Goal: Task Accomplishment & Management: Use online tool/utility

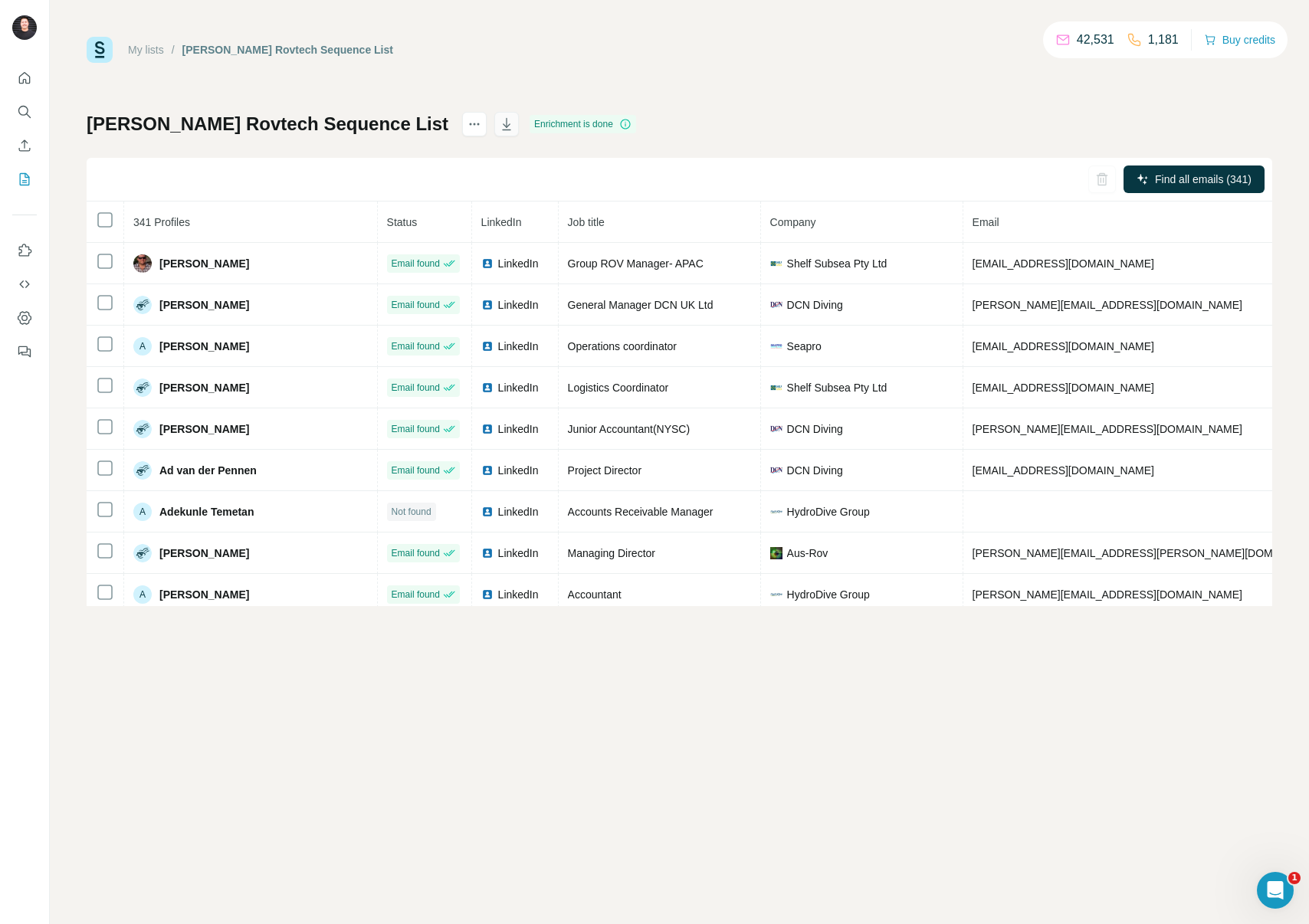
click at [494, 126] on button "button" at bounding box center [506, 124] width 24 height 24
click at [27, 179] on icon "My lists" at bounding box center [24, 179] width 15 height 15
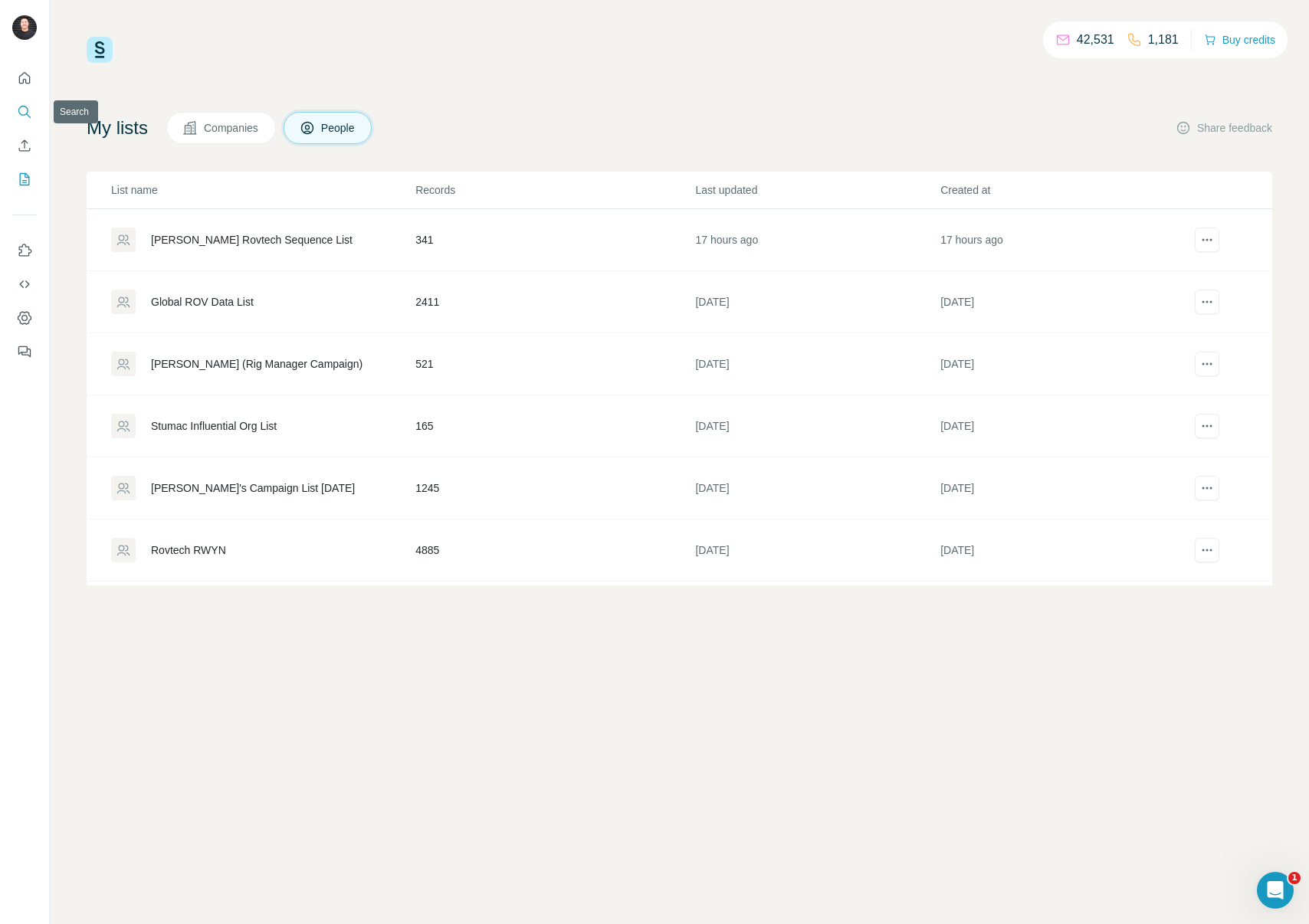
click at [31, 117] on icon "Search" at bounding box center [24, 111] width 15 height 15
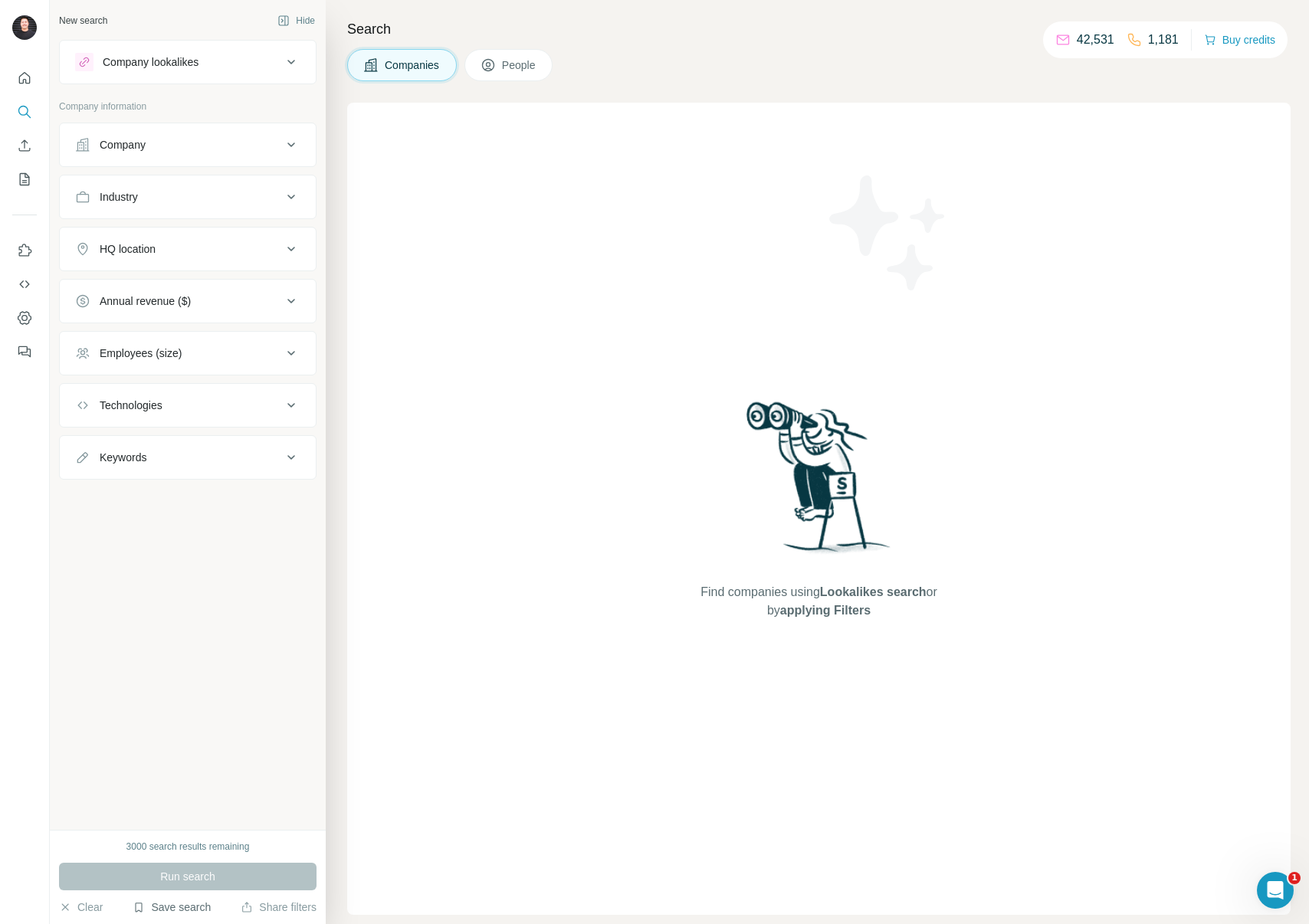
click at [188, 906] on button "Save search" at bounding box center [171, 907] width 78 height 15
click at [187, 881] on div "View my saved searches" at bounding box center [215, 881] width 162 height 31
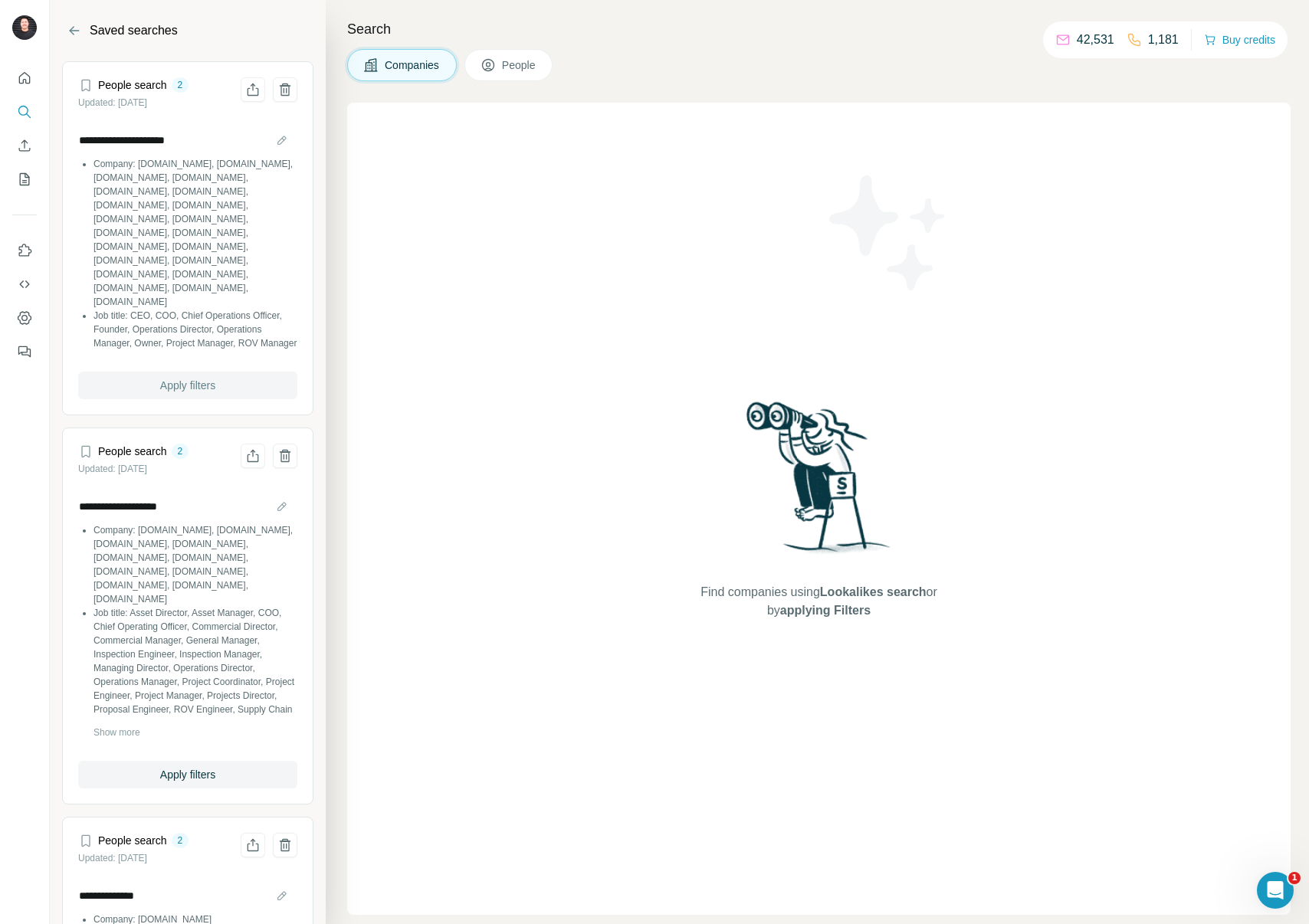
click at [196, 377] on span "Apply filters" at bounding box center [188, 385] width 56 height 15
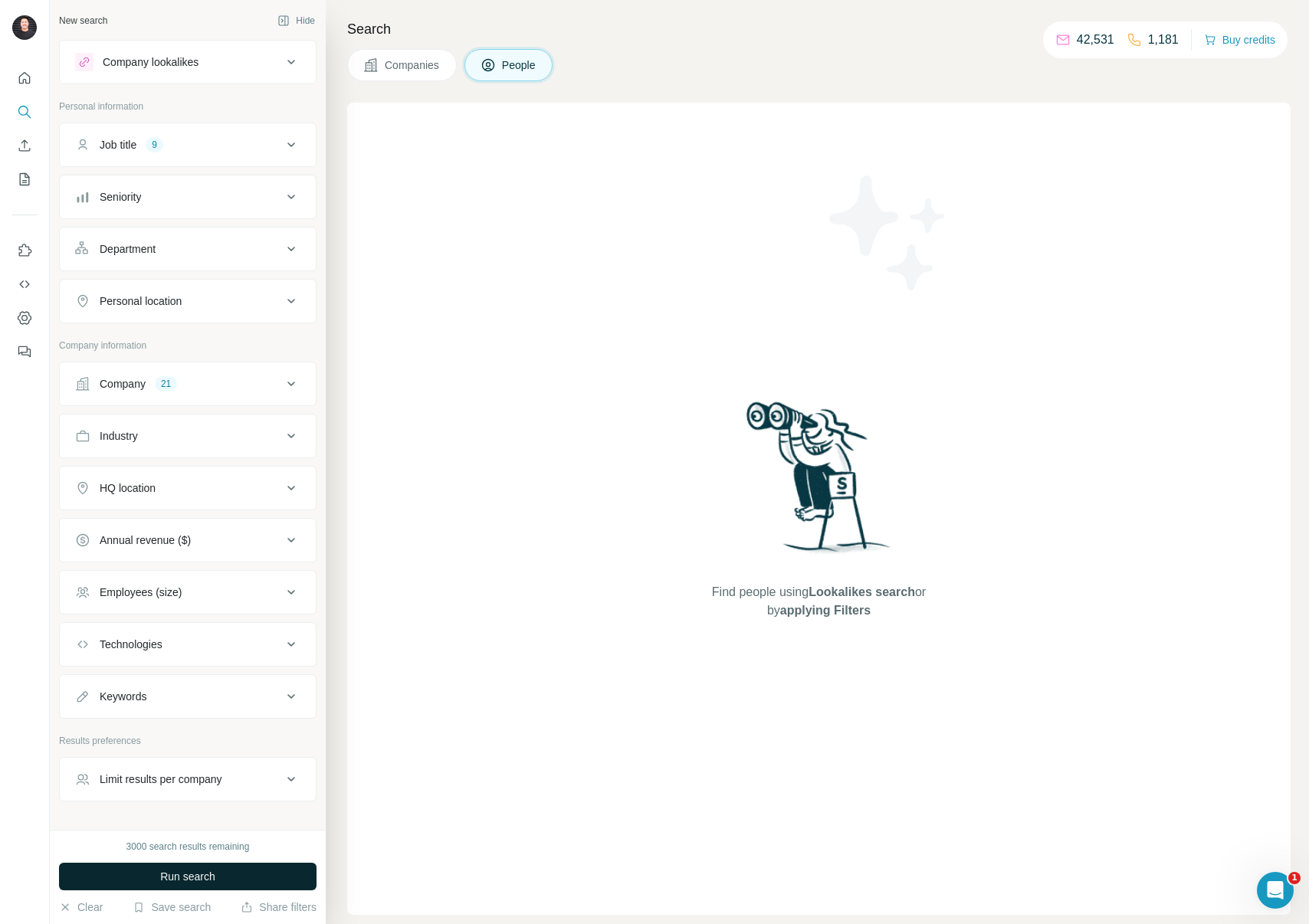
click at [192, 881] on span "Run search" at bounding box center [188, 877] width 56 height 15
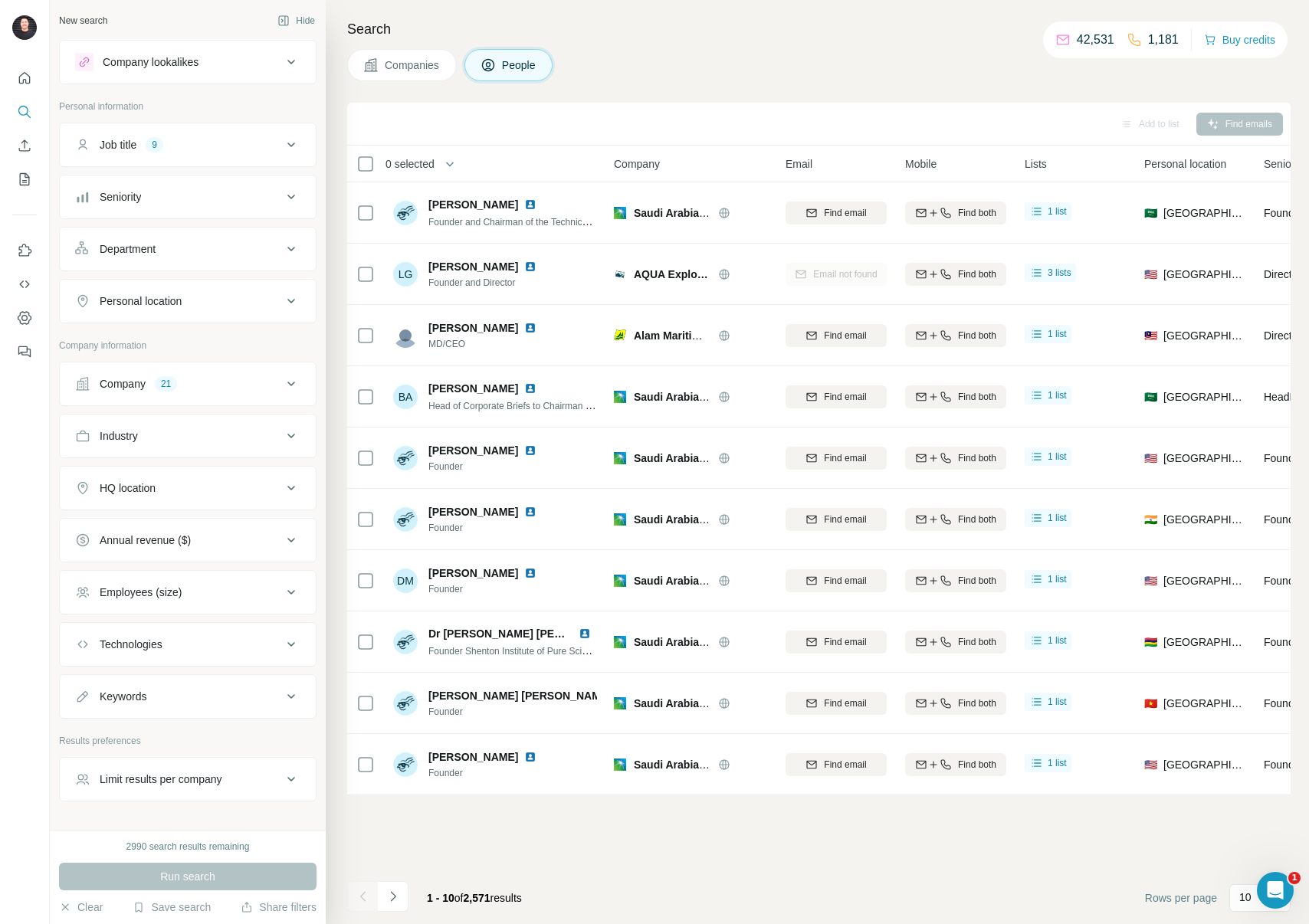
click at [263, 150] on div "Job title 9" at bounding box center [178, 144] width 207 height 15
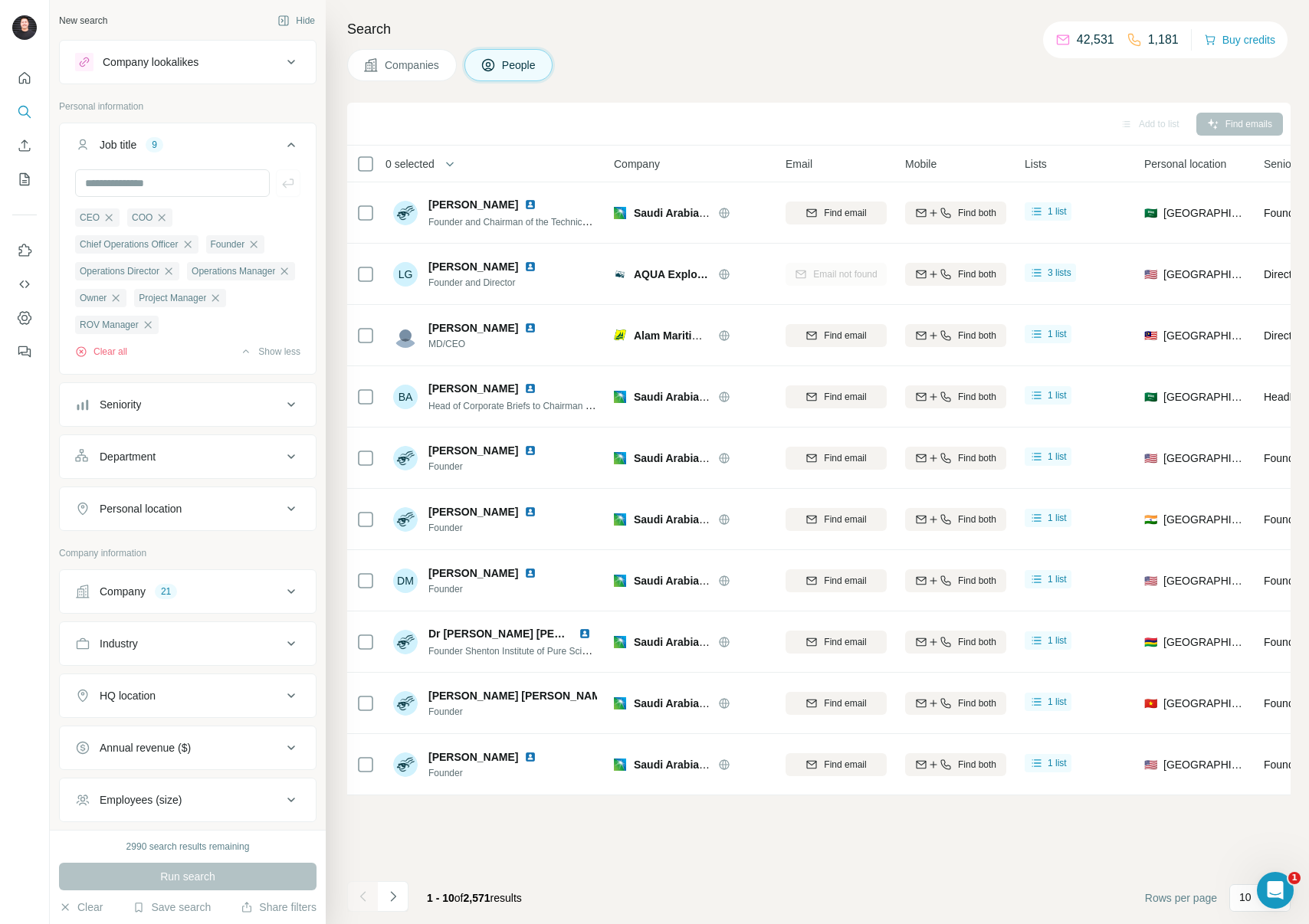
click at [241, 593] on div "Company 21" at bounding box center [178, 591] width 207 height 15
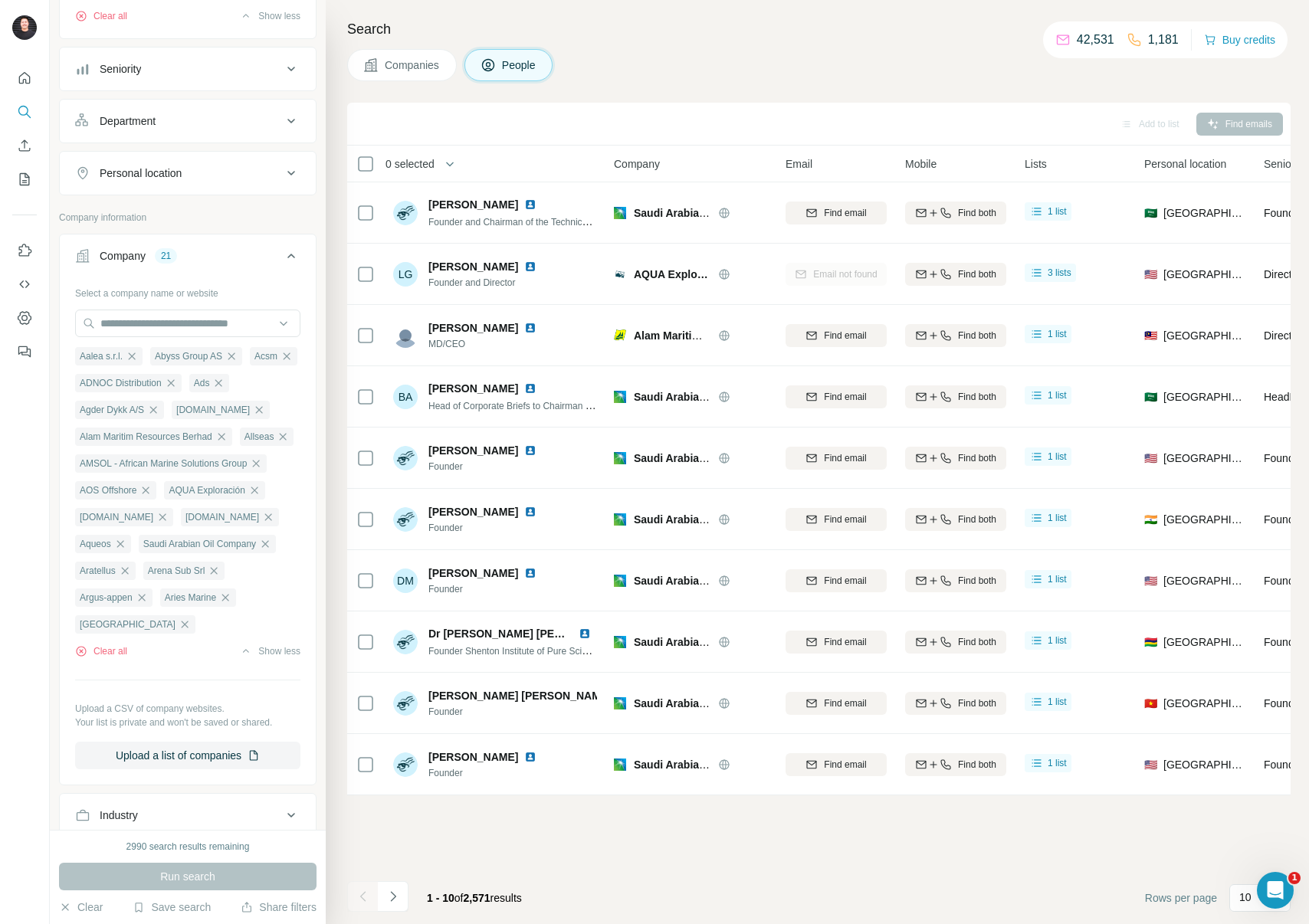
scroll to position [415, 0]
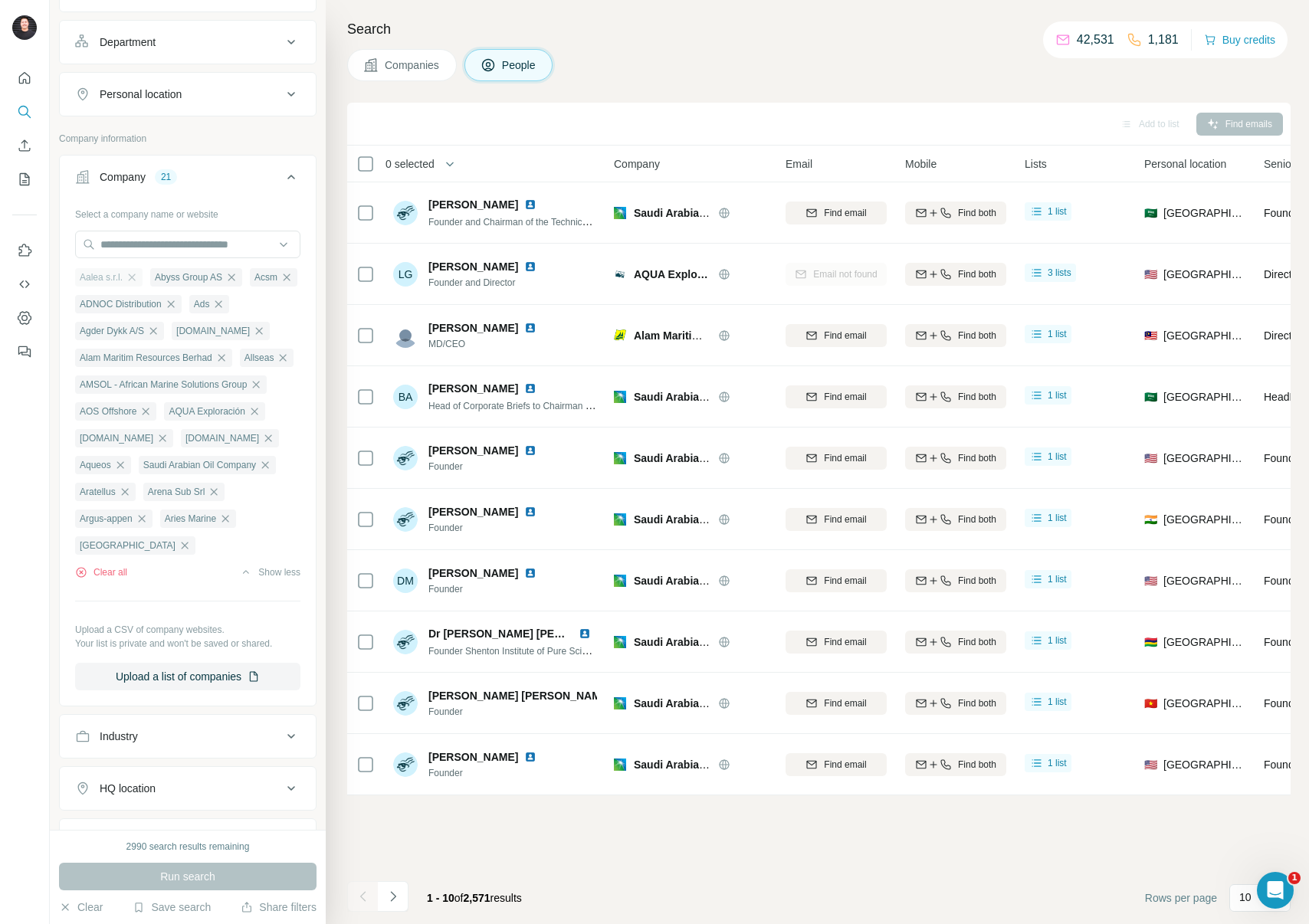
click at [110, 280] on span "Aalea s.r.l." at bounding box center [101, 277] width 43 height 14
click at [28, 72] on icon "Quick start" at bounding box center [24, 78] width 15 height 15
